Goal: Task Accomplishment & Management: Use online tool/utility

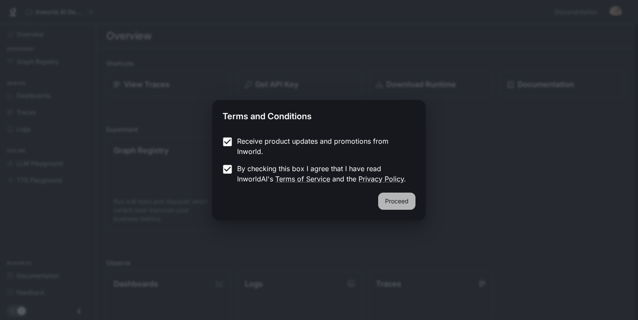
click at [396, 197] on button "Proceed" at bounding box center [396, 200] width 37 height 17
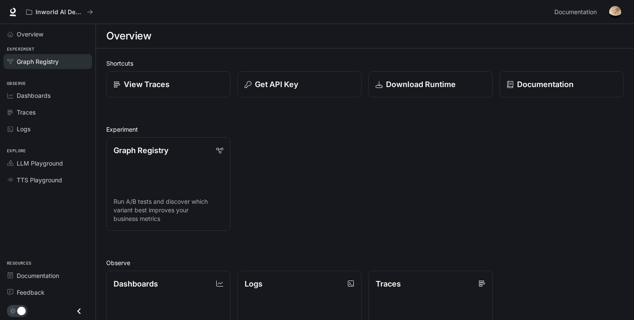
click at [41, 59] on span "Graph Registry" at bounding box center [38, 61] width 42 height 9
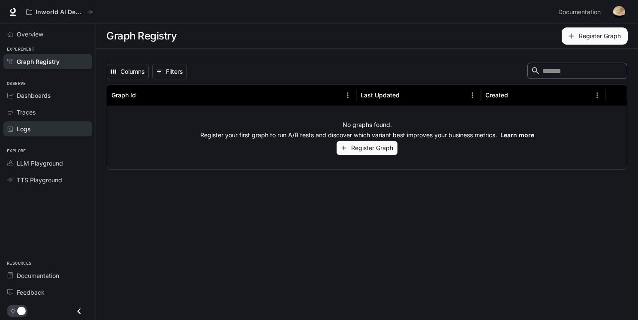
click at [39, 130] on div "Logs" at bounding box center [53, 128] width 72 height 9
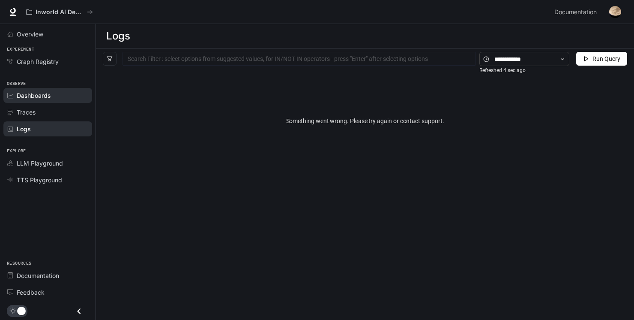
click at [36, 93] on span "Dashboards" at bounding box center [34, 95] width 34 height 9
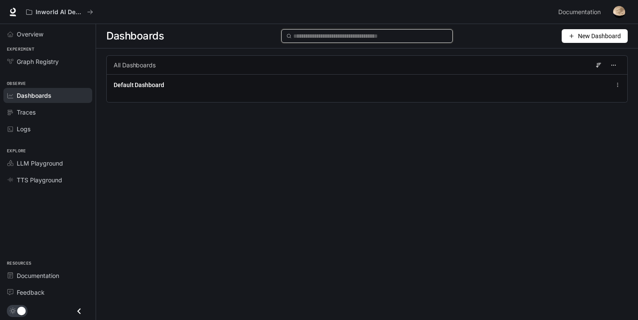
click at [308, 40] on input "text" at bounding box center [370, 35] width 154 height 9
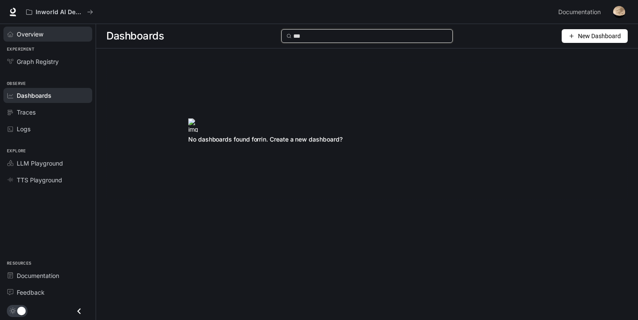
type input "***"
click at [44, 32] on div "Overview" at bounding box center [53, 34] width 72 height 9
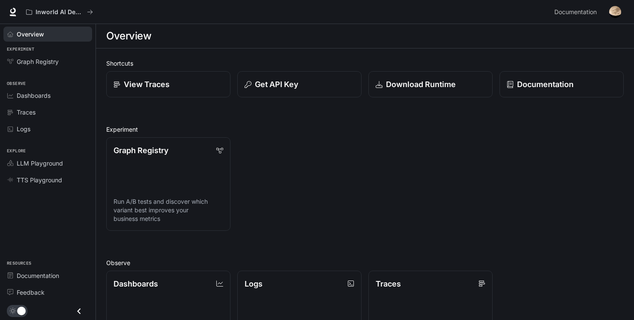
click at [634, 194] on html "Skip to main content Inworld AI Demos Documentation Documentation Portal Overvi…" at bounding box center [317, 253] width 634 height 507
click at [198, 89] on div "View Traces" at bounding box center [168, 84] width 111 height 12
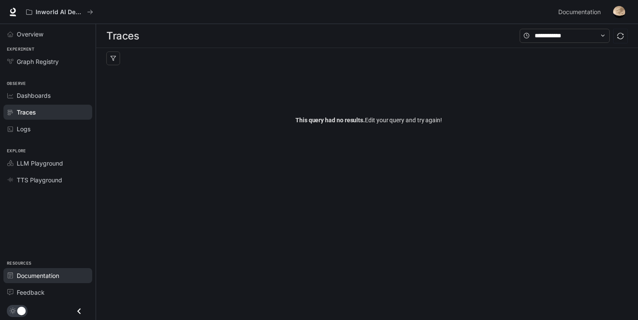
click at [38, 276] on span "Documentation" at bounding box center [38, 275] width 42 height 9
click at [36, 36] on span "Overview" at bounding box center [30, 34] width 27 height 9
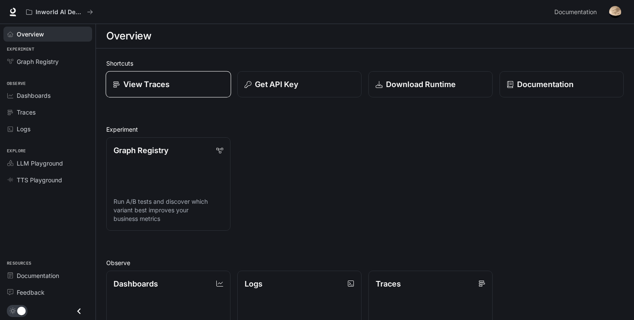
click at [140, 81] on p "View Traces" at bounding box center [146, 84] width 46 height 12
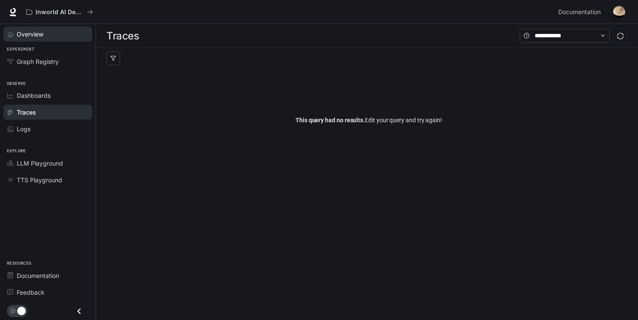
click at [42, 33] on span "Overview" at bounding box center [30, 34] width 27 height 9
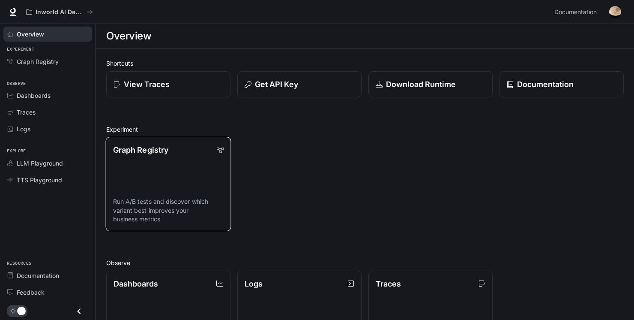
click at [193, 164] on link "Graph Registry Run A/B tests and discover which variant best improves your busi…" at bounding box center [169, 184] width 126 height 94
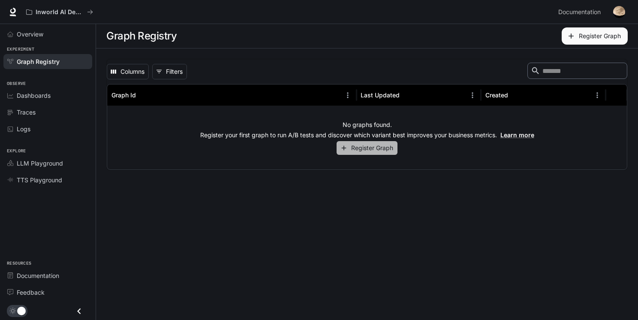
click at [359, 142] on button "Register Graph" at bounding box center [366, 148] width 61 height 14
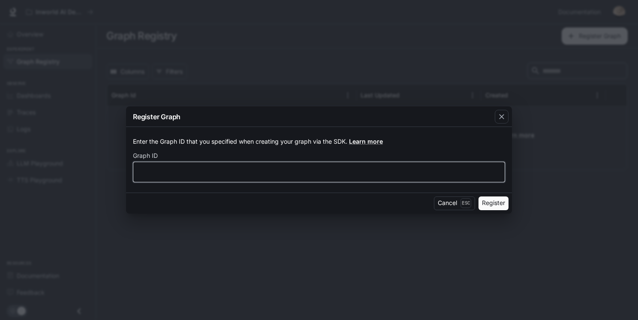
click at [324, 168] on input "text" at bounding box center [318, 171] width 371 height 9
type input "*"
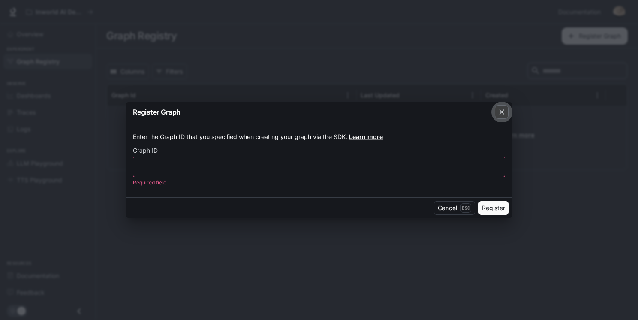
click at [499, 111] on icon "button" at bounding box center [501, 112] width 9 height 9
